Goal: Task Accomplishment & Management: Manage account settings

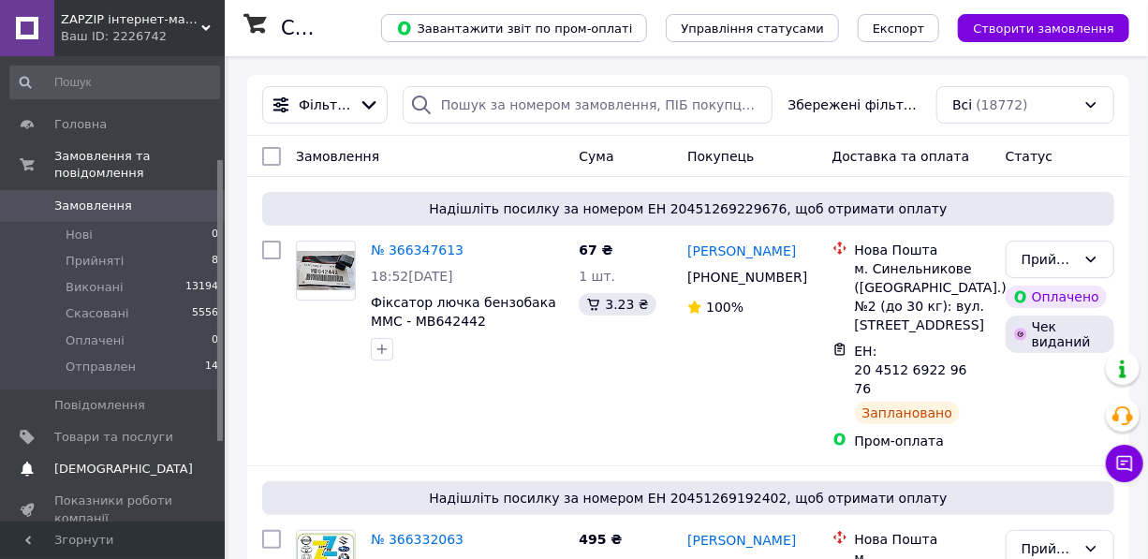
scroll to position [169, 0]
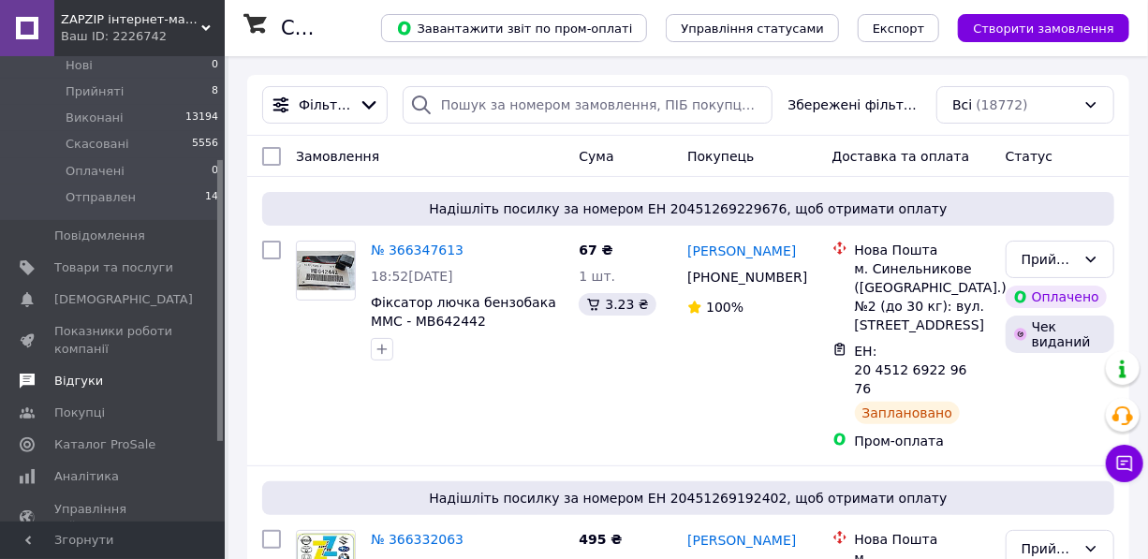
click at [70, 373] on span "Відгуки" at bounding box center [78, 381] width 49 height 17
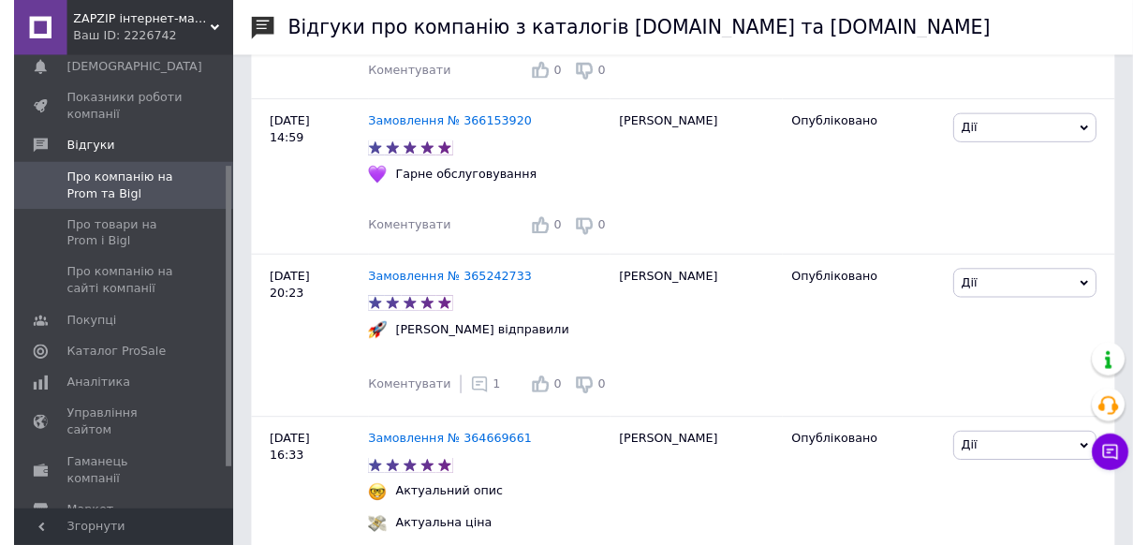
scroll to position [794, 0]
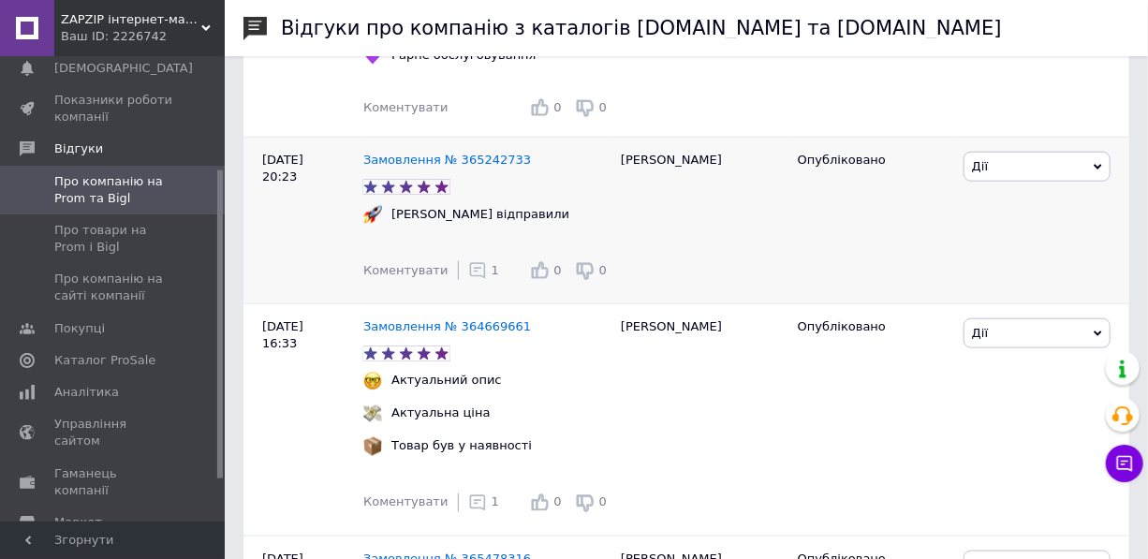
click at [472, 263] on icon at bounding box center [477, 270] width 19 height 19
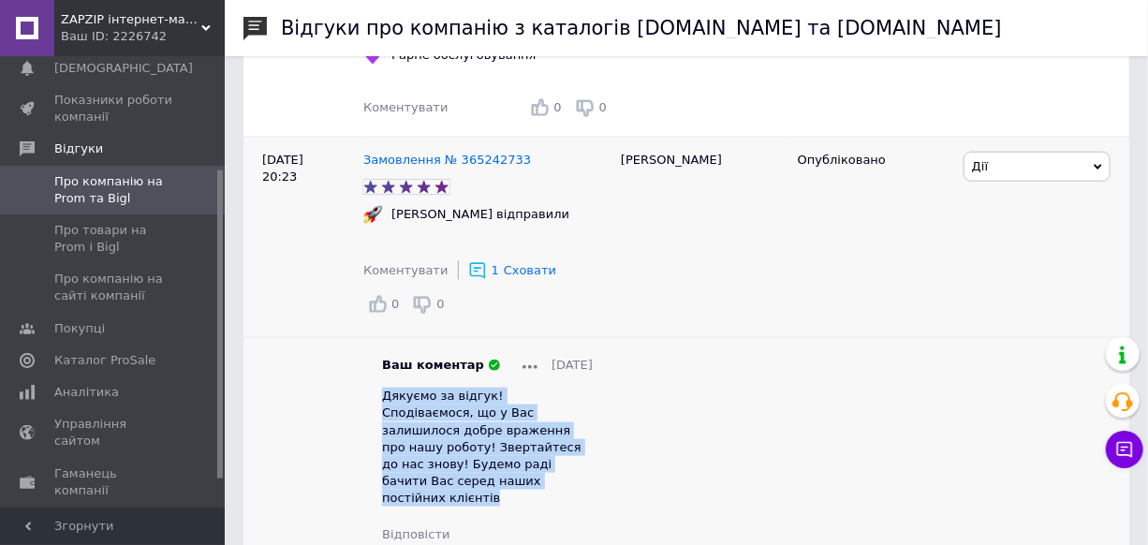
drag, startPoint x: 516, startPoint y: 464, endPoint x: 374, endPoint y: 401, distance: 155.9
click at [374, 401] on div "Ваш коментар [DATE] Дякуємо за відгук! Сподіваємося, що у Вас залишилося добре …" at bounding box center [487, 450] width 248 height 186
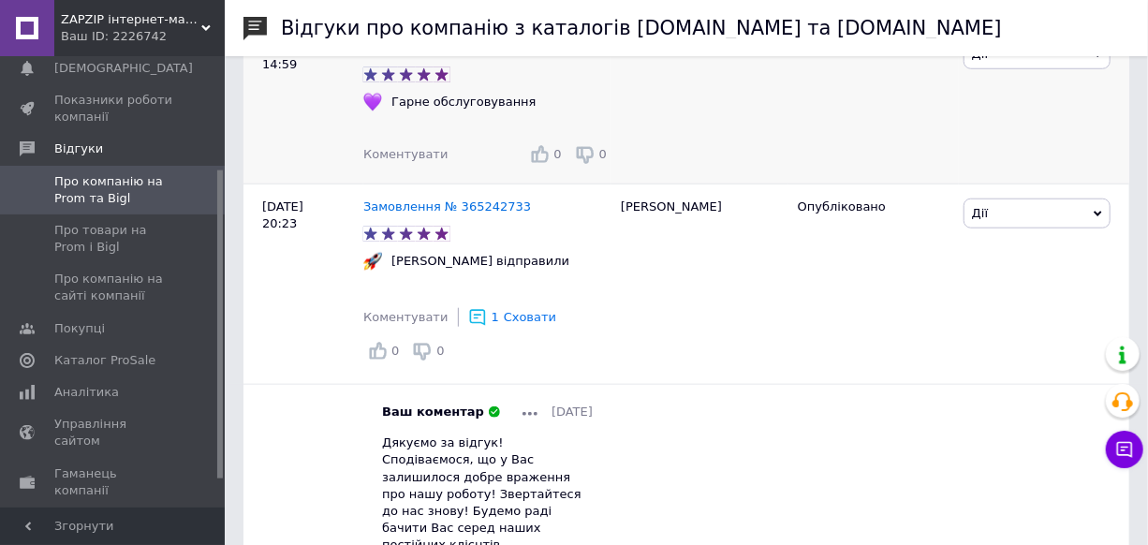
scroll to position [681, 0]
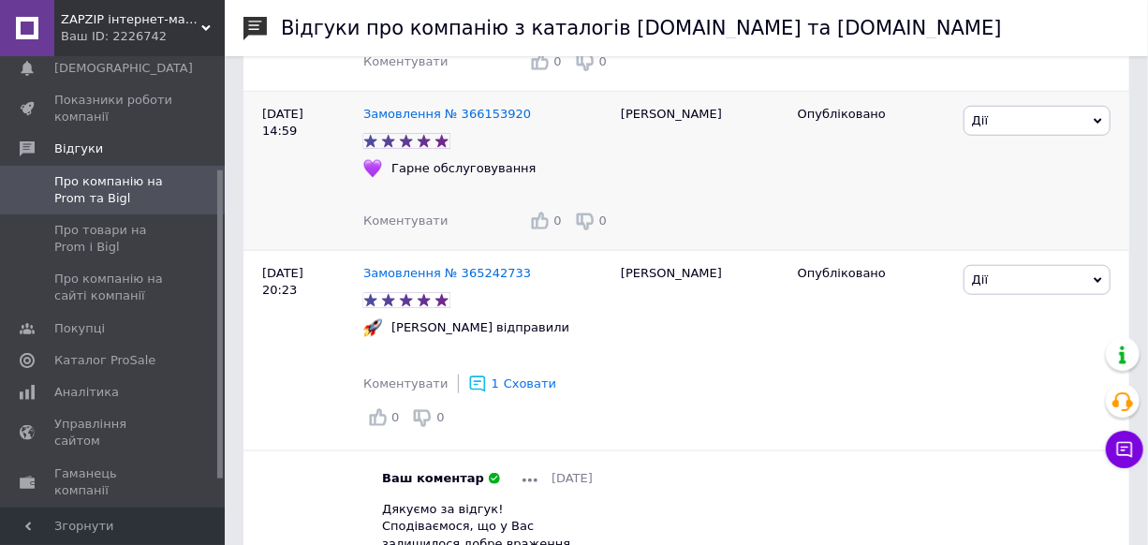
click at [404, 225] on span "Коментувати" at bounding box center [405, 220] width 84 height 14
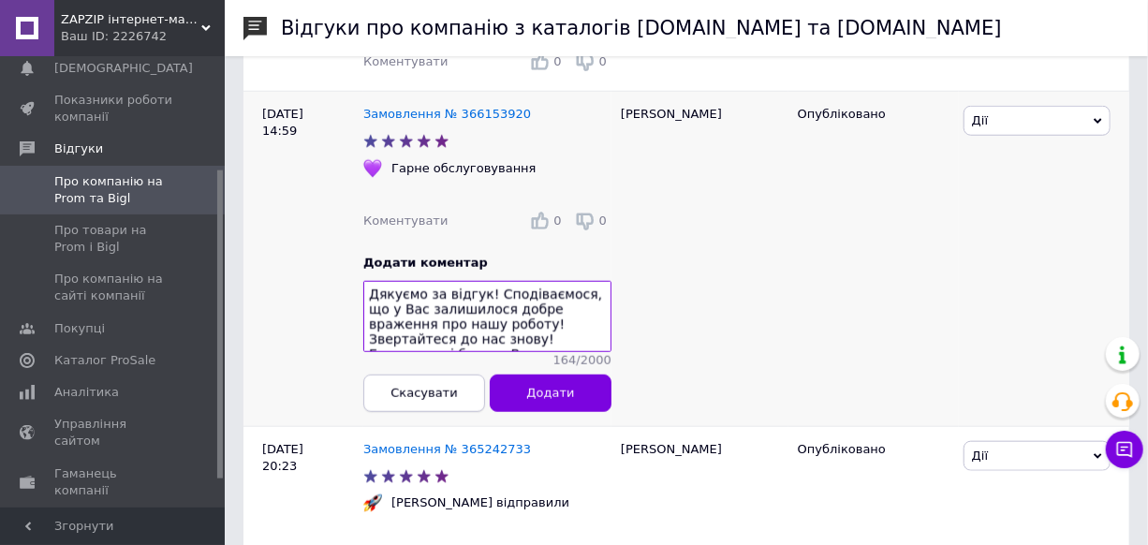
scroll to position [13, 0]
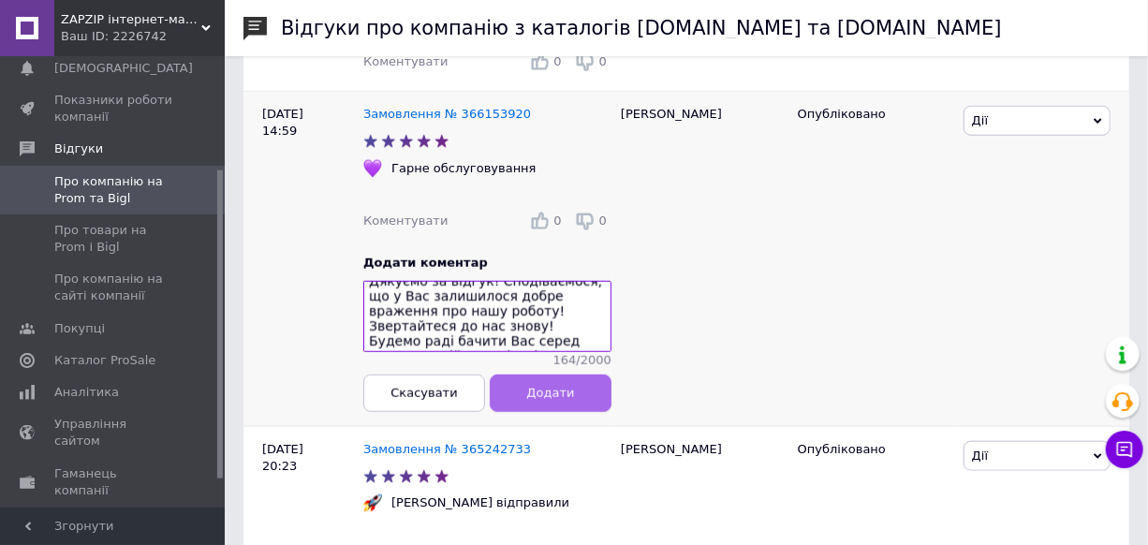
type textarea "Дякуємо за відгук! Сподіваємося, що у Вас залишилося добре враження про нашу ро…"
click at [505, 398] on button "Додати" at bounding box center [551, 392] width 122 height 37
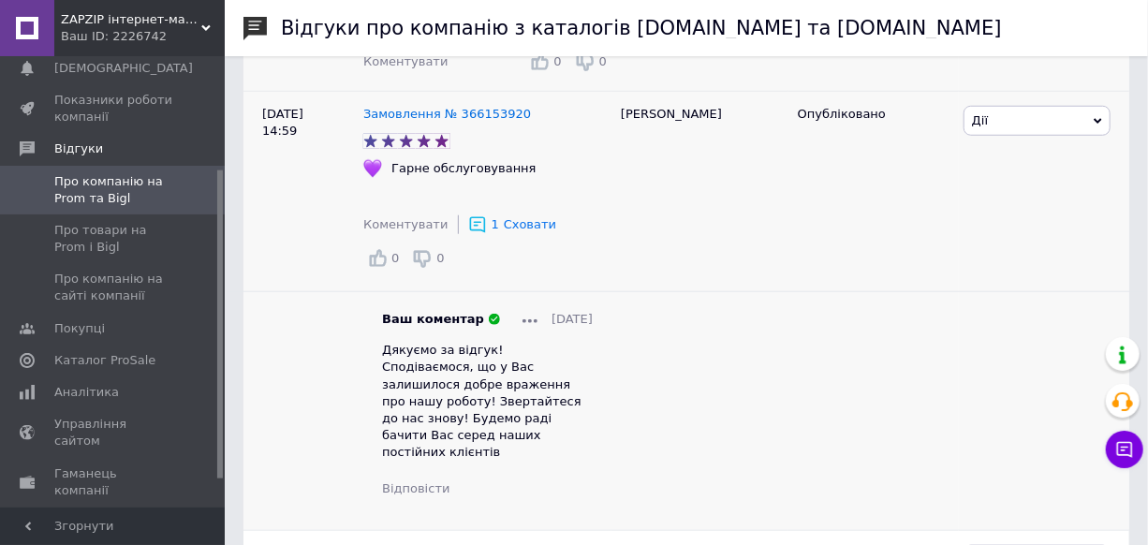
scroll to position [397, 0]
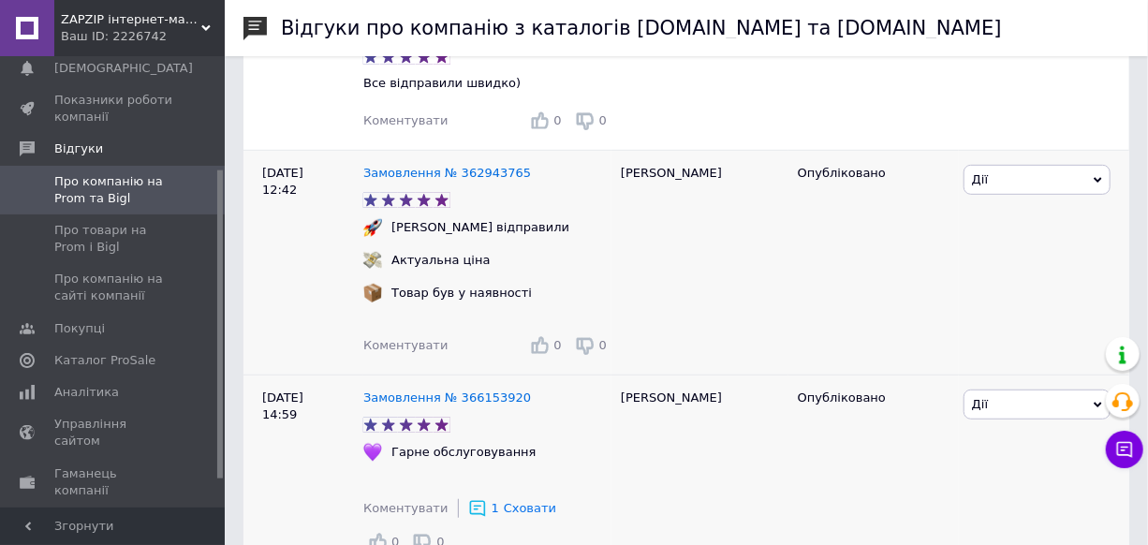
click at [411, 346] on span "Коментувати" at bounding box center [405, 345] width 84 height 14
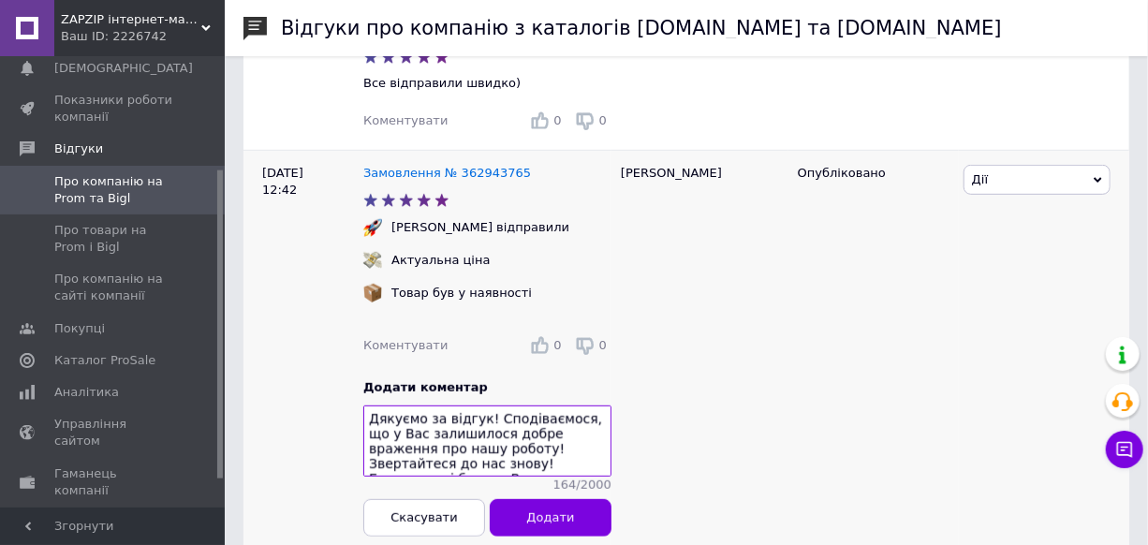
scroll to position [13, 0]
type textarea "Дякуємо за відгук! Сподіваємося, що у Вас залишилося добре враження про нашу ро…"
click at [534, 523] on span "Додати" at bounding box center [551, 517] width 48 height 14
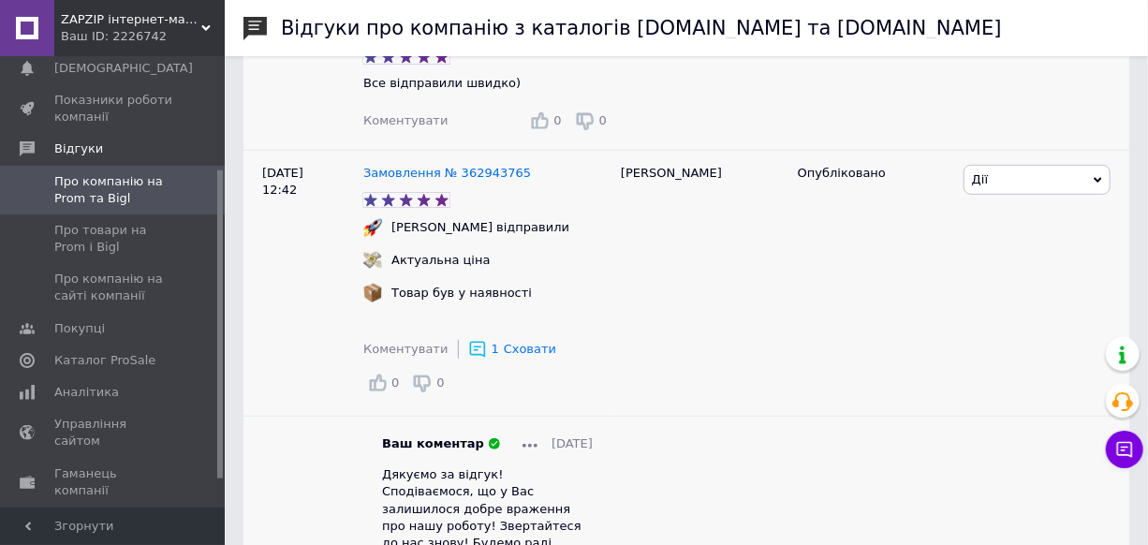
click at [402, 125] on span "Коментувати" at bounding box center [405, 120] width 84 height 14
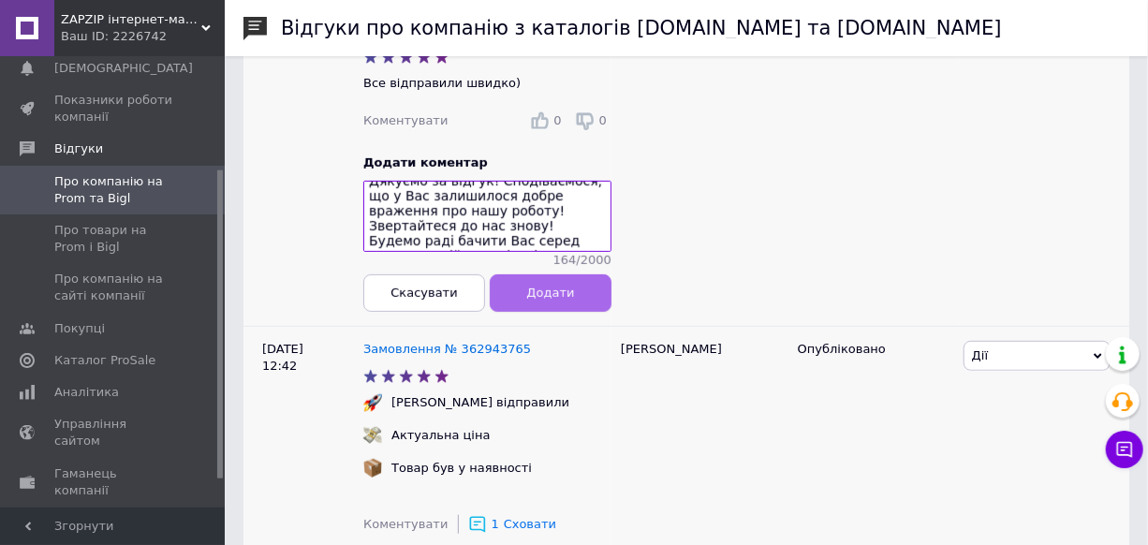
type textarea "Дякуємо за відгук! Сподіваємося, що у Вас залишилося добре враження про нашу ро…"
click at [522, 307] on button "Додати" at bounding box center [551, 292] width 122 height 37
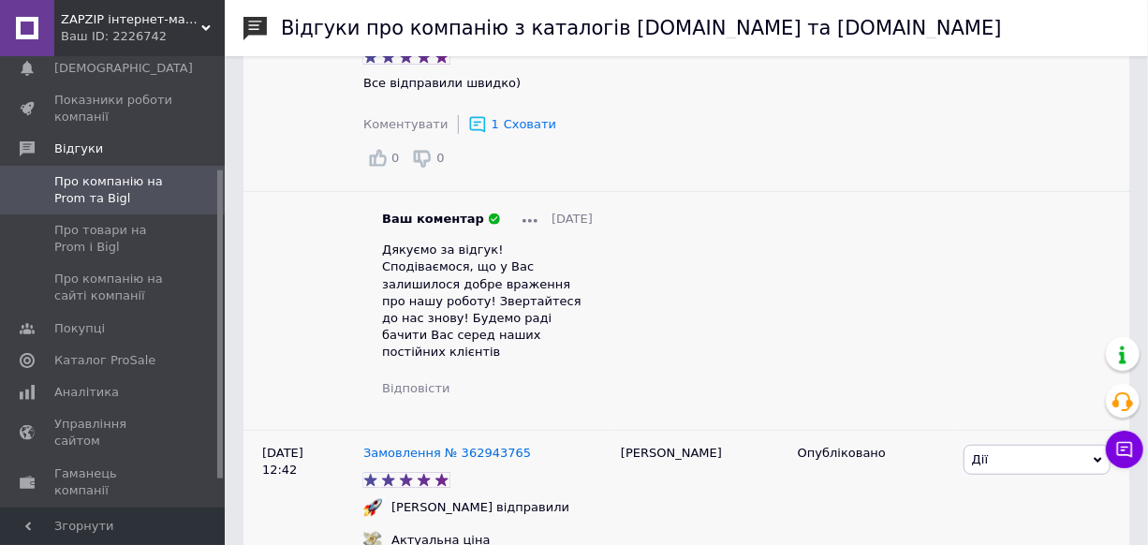
scroll to position [0, 0]
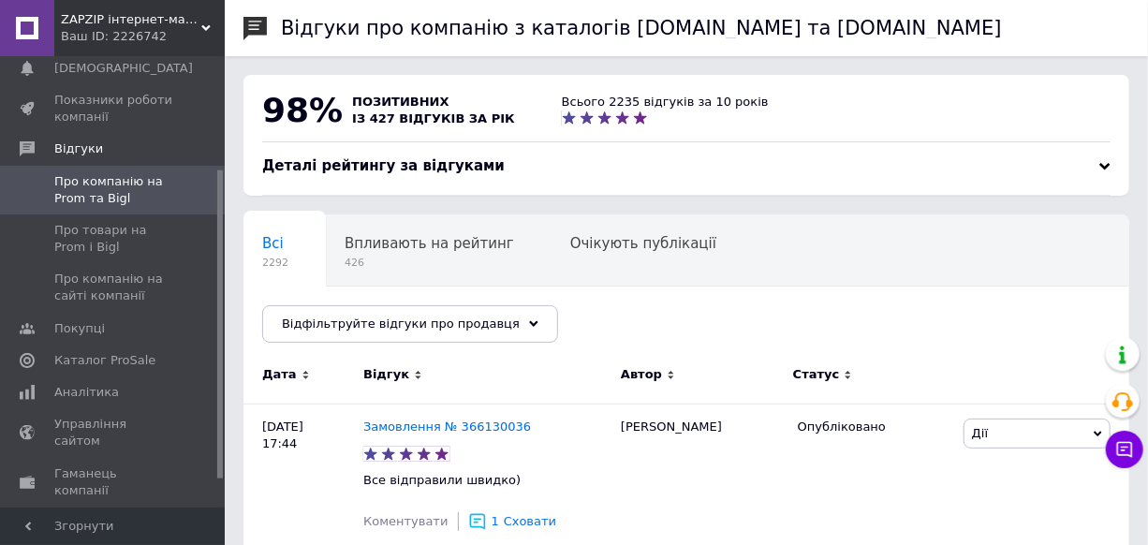
click at [1102, 169] on div at bounding box center [1104, 166] width 11 height 11
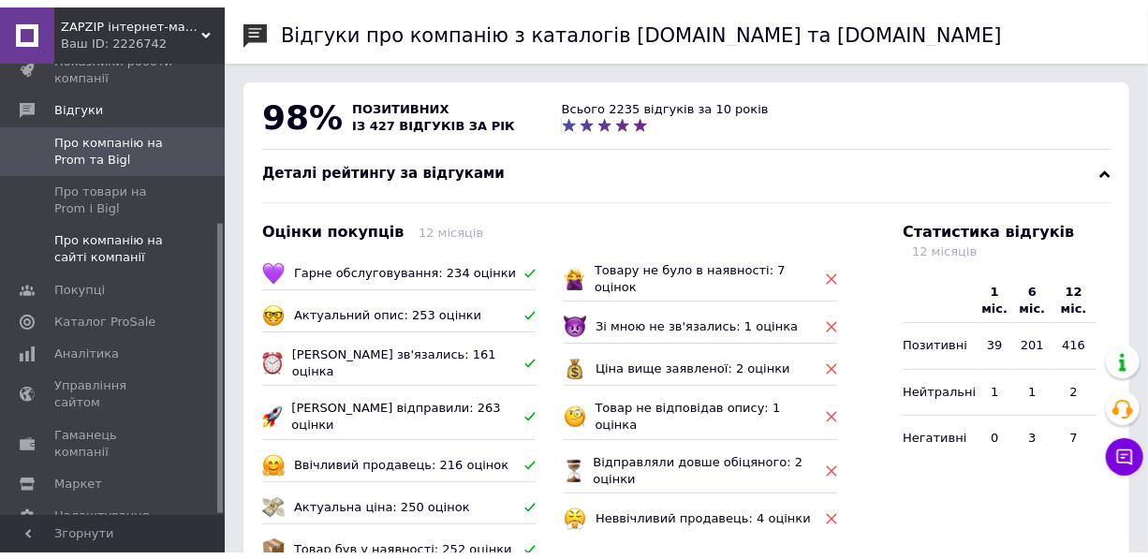
scroll to position [247, 0]
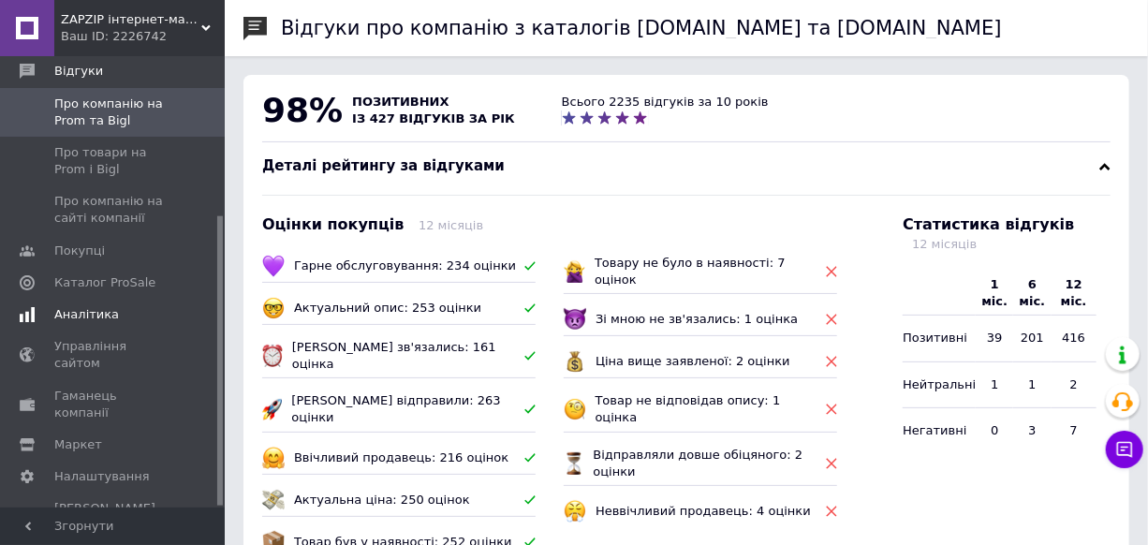
click at [84, 322] on span "Аналітика" at bounding box center [86, 314] width 65 height 17
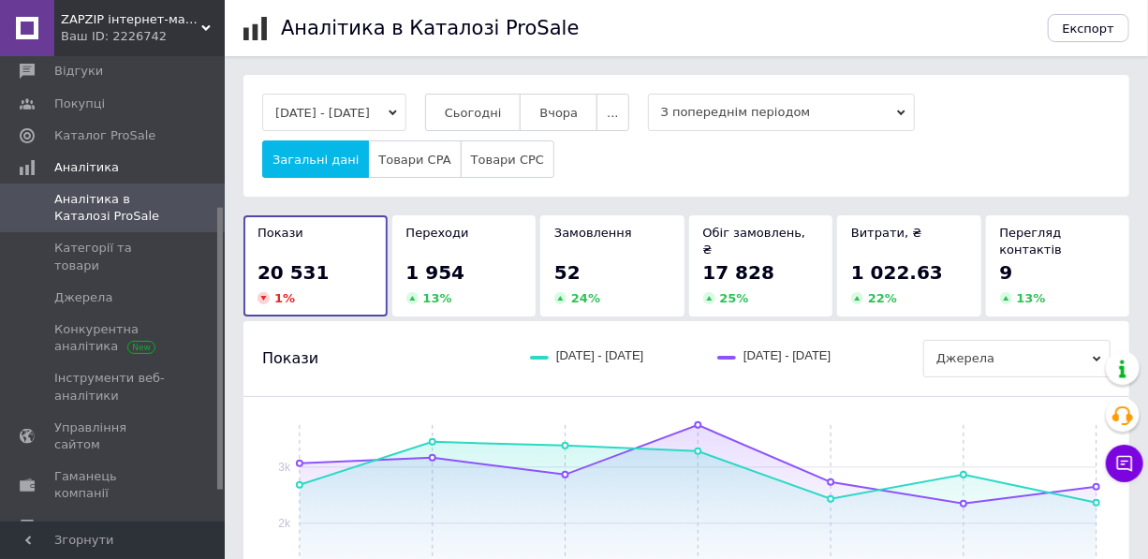
click at [898, 261] on span "1 022.63" at bounding box center [897, 272] width 92 height 22
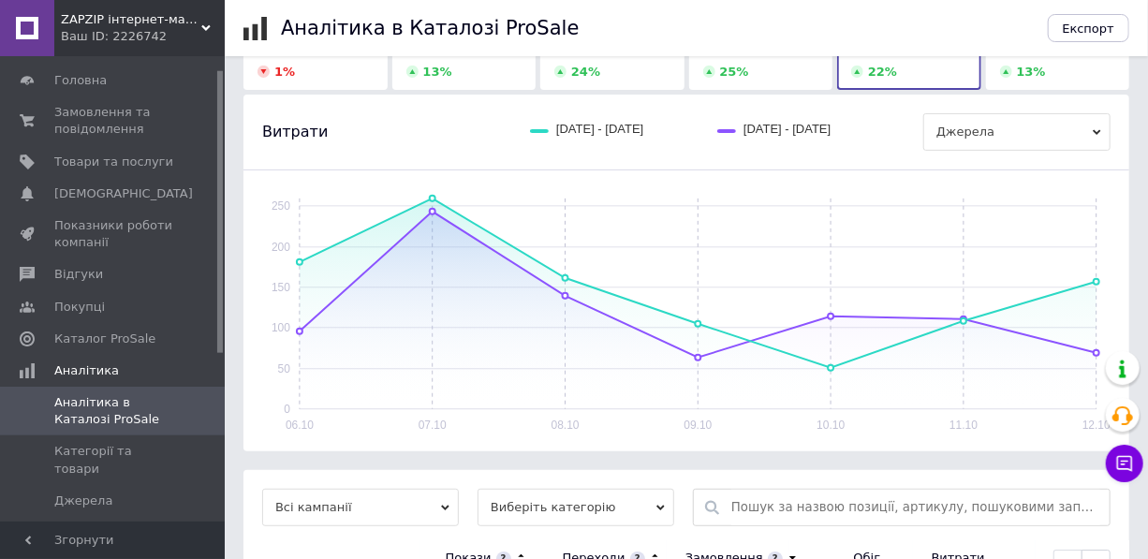
scroll to position [20, 0]
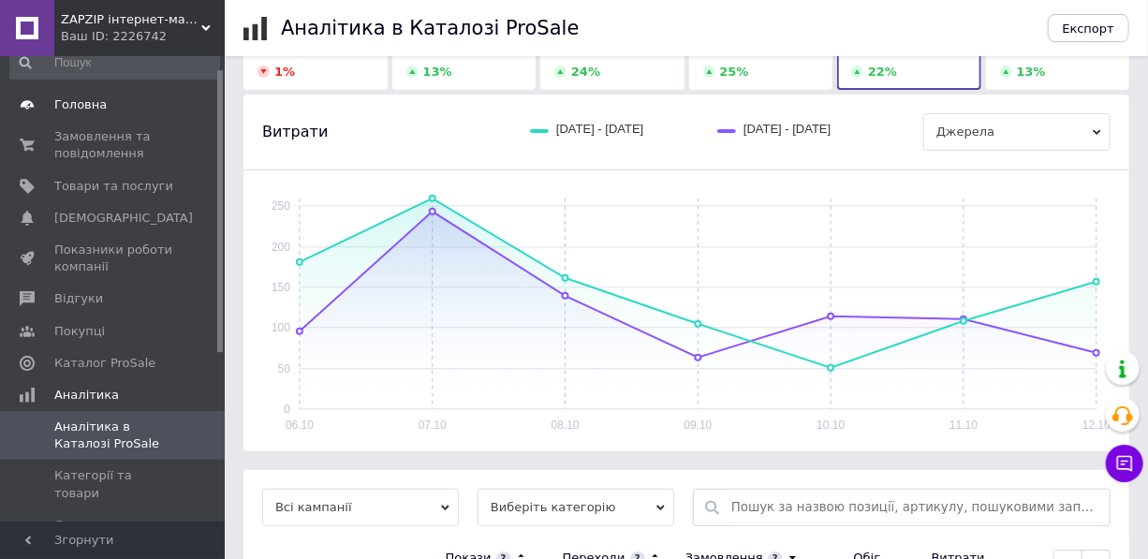
click at [66, 104] on span "Головна" at bounding box center [80, 104] width 52 height 17
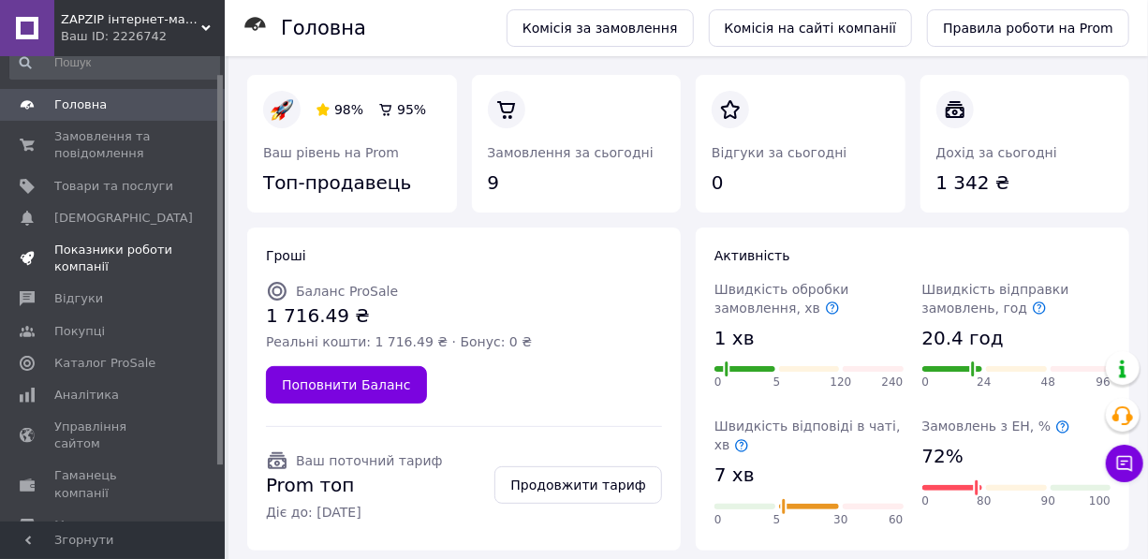
click at [90, 253] on span "Показники роботи компанії" at bounding box center [113, 259] width 119 height 34
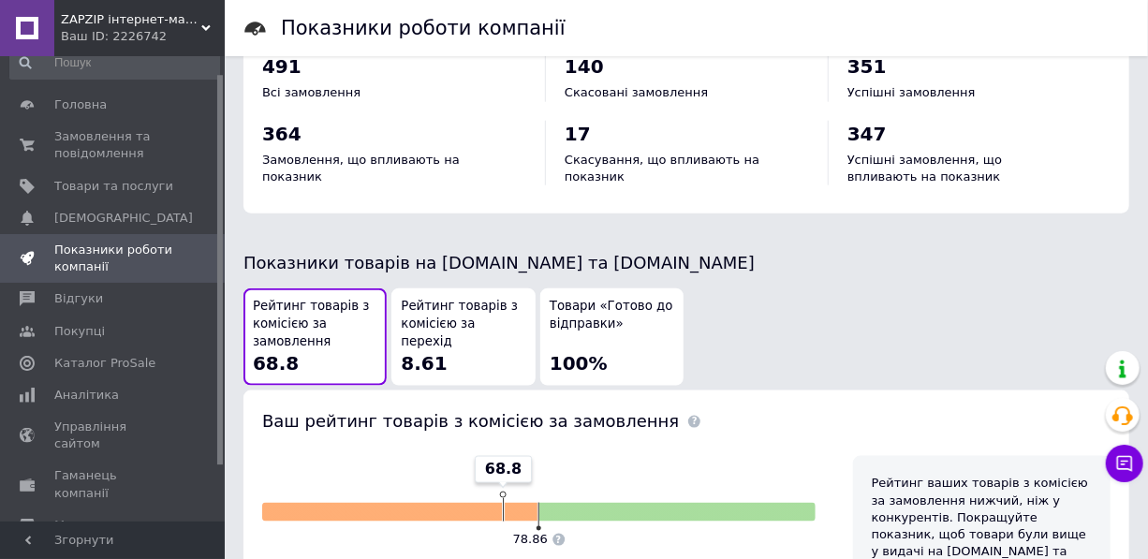
scroll to position [908, 0]
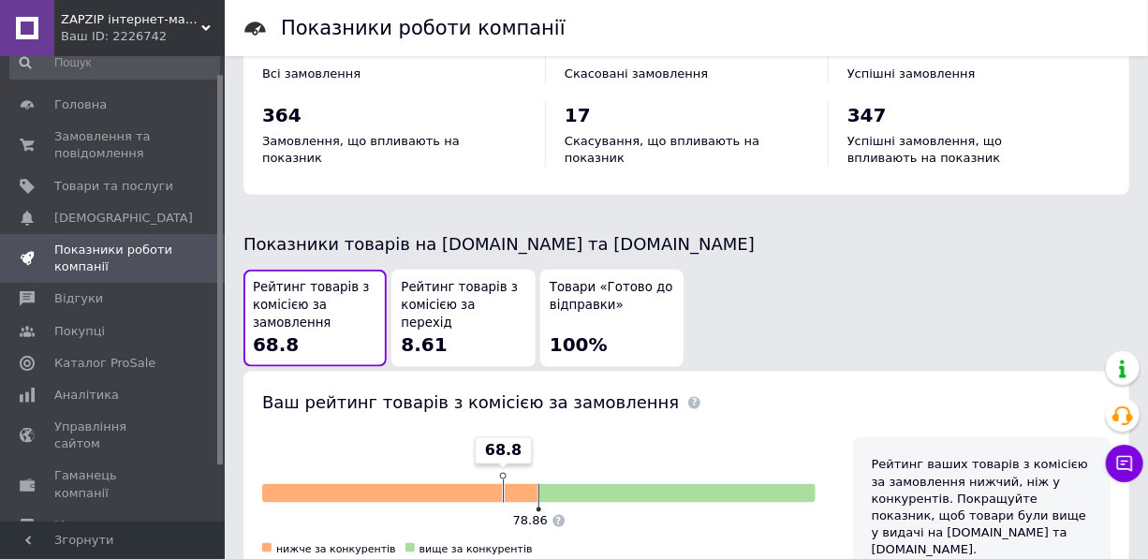
click at [326, 281] on span "Рейтинг товарів з комісією за замовлення" at bounding box center [315, 305] width 125 height 52
click at [470, 279] on span "Рейтинг товарів з комісією за перехід" at bounding box center [463, 305] width 125 height 52
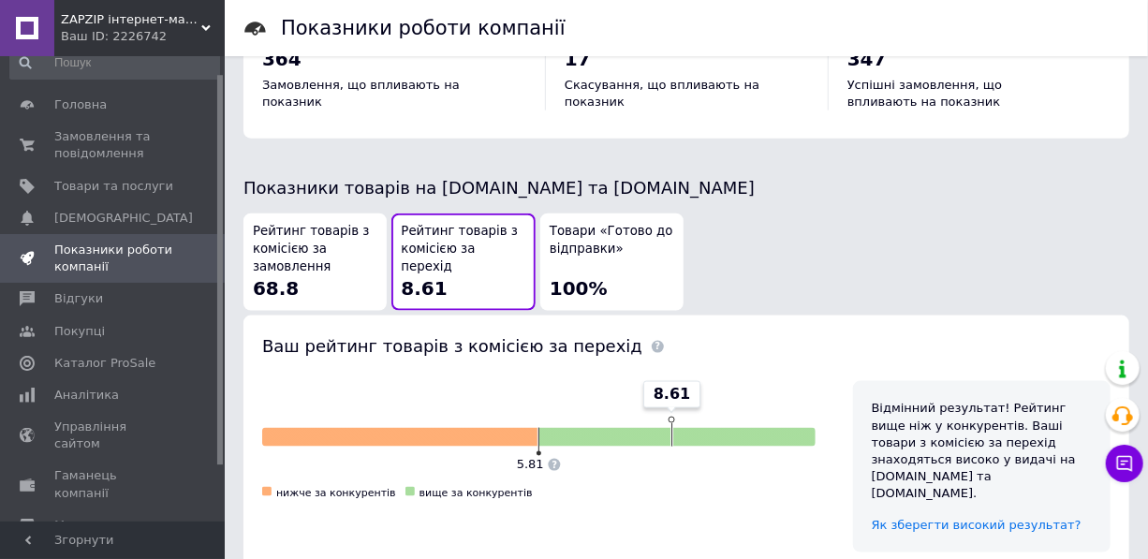
scroll to position [1100, 0]
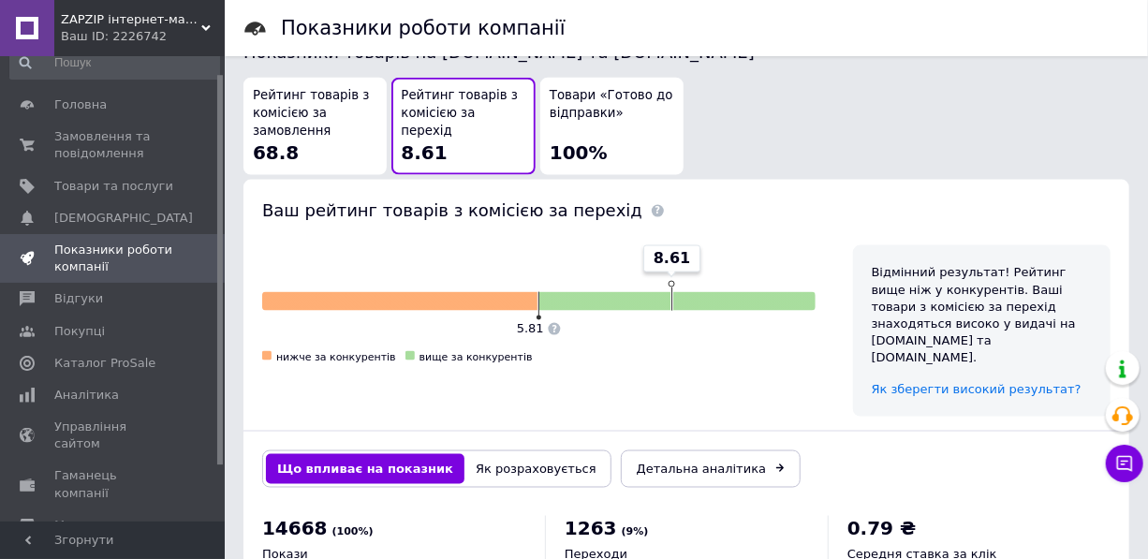
click at [591, 87] on span "Товари «Готово до відправки»" at bounding box center [612, 104] width 125 height 35
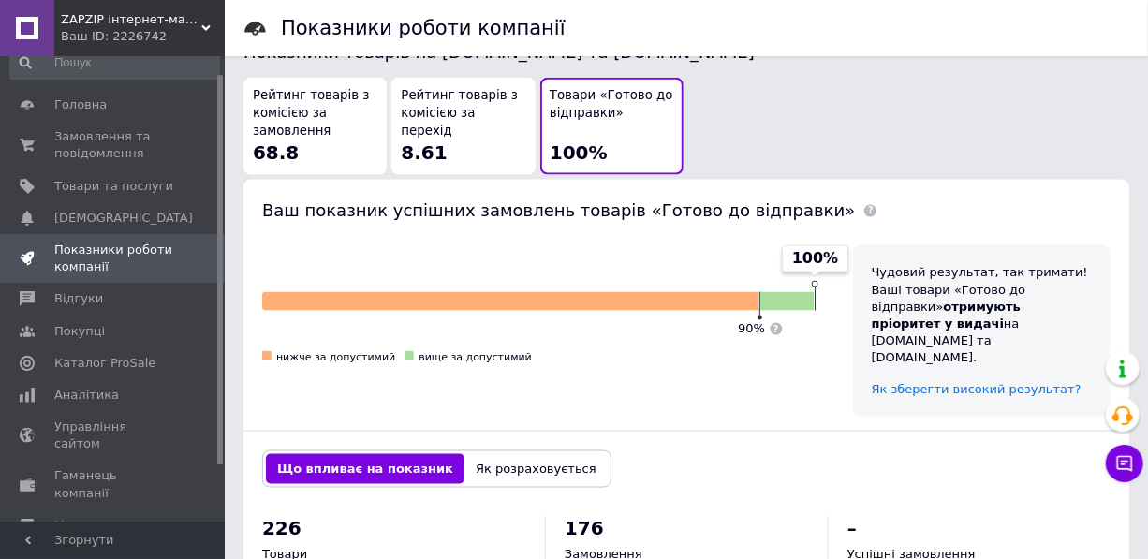
click at [319, 115] on div "Рейтинг товарів з комісією за замовлення 68.8" at bounding box center [315, 126] width 125 height 79
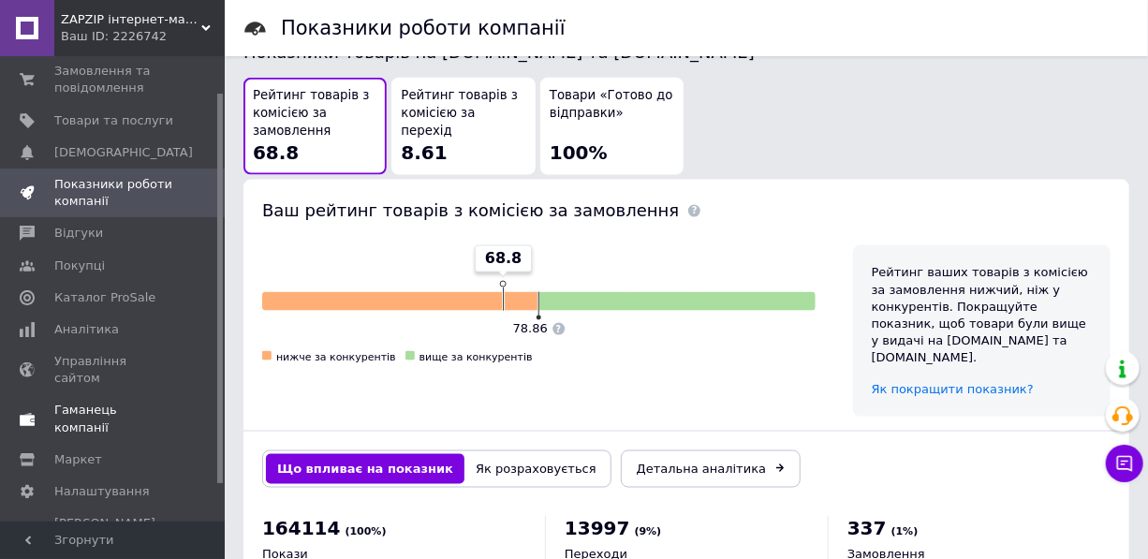
scroll to position [0, 0]
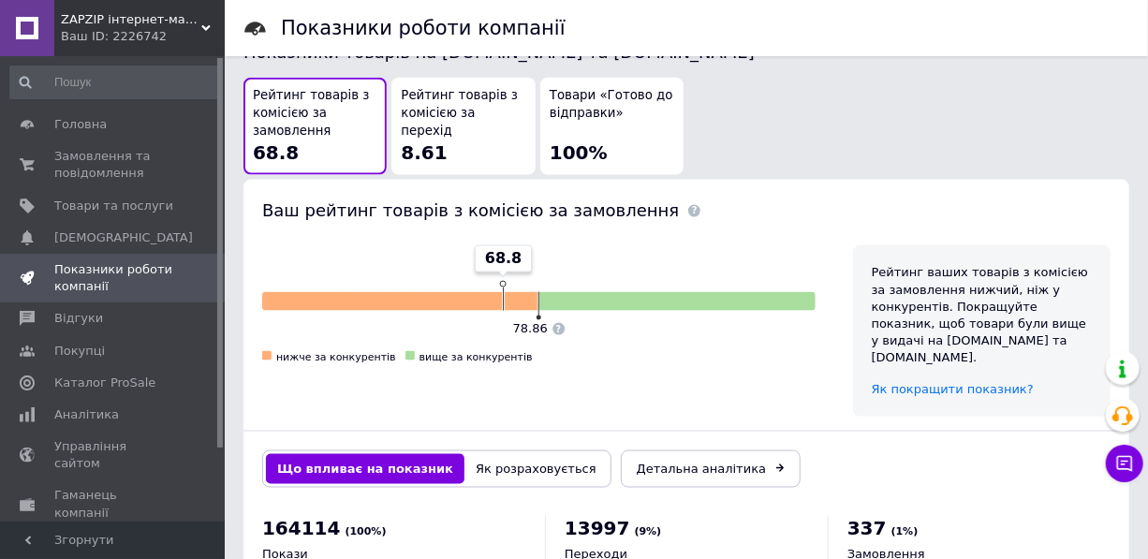
click at [154, 29] on div "Ваш ID: 2226742" at bounding box center [143, 36] width 164 height 17
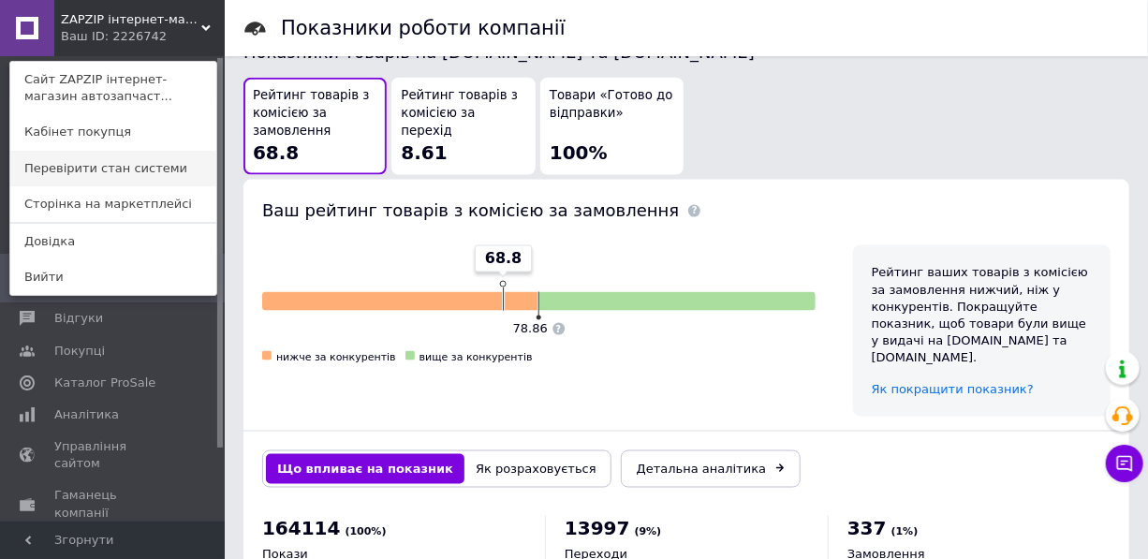
click at [113, 171] on link "Перевірити стан системи" at bounding box center [113, 169] width 206 height 36
